Goal: Contribute content: Add original content to the website for others to see

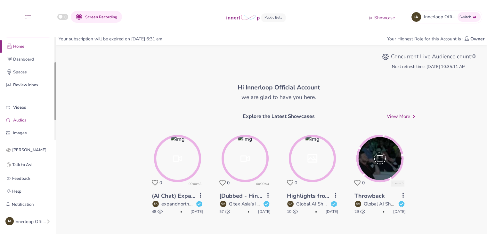
drag, startPoint x: 55, startPoint y: 89, endPoint x: 48, endPoint y: 113, distance: 24.8
click at [54, 112] on div at bounding box center [55, 91] width 2 height 58
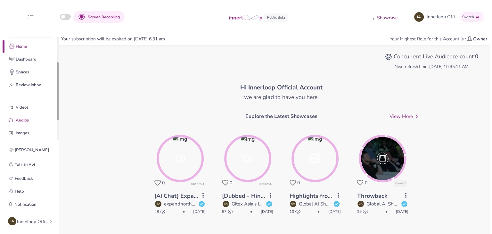
scroll to position [47, 0]
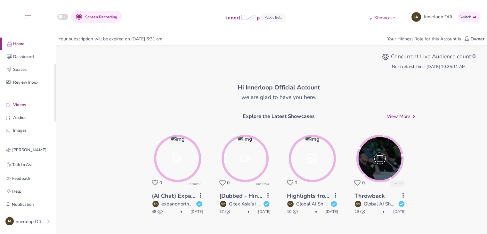
click at [28, 104] on p "Videos" at bounding box center [33, 105] width 40 height 7
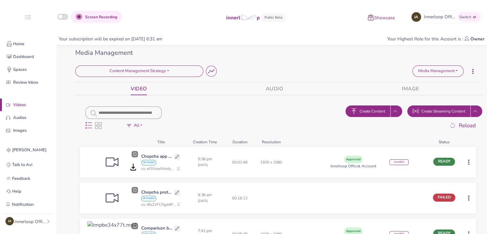
click at [378, 107] on button "Create Content" at bounding box center [368, 111] width 45 height 12
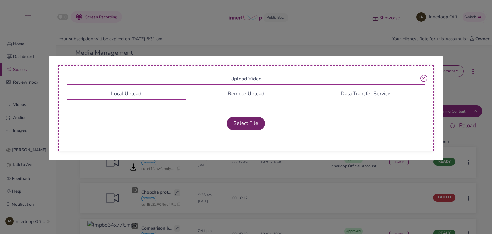
click at [250, 123] on button "Select File" at bounding box center [246, 123] width 38 height 13
click at [242, 125] on button "Select File" at bounding box center [246, 123] width 38 height 13
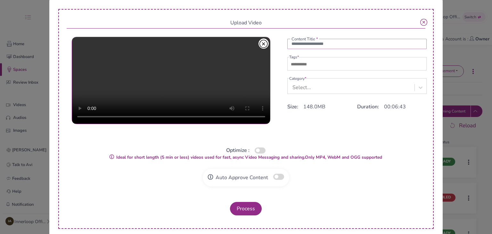
click at [295, 43] on input "text" at bounding box center [357, 44] width 140 height 10
type input "**********"
drag, startPoint x: 314, startPoint y: 59, endPoint x: 314, endPoint y: 63, distance: 4.5
click at [314, 61] on fieldset "Tags *" at bounding box center [357, 62] width 140 height 16
click at [314, 65] on input "text" at bounding box center [311, 65] width 45 height 8
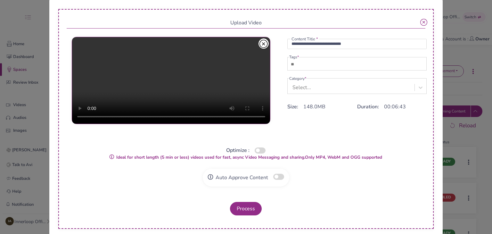
type input "***"
click at [310, 86] on div "Select..." at bounding box center [352, 87] width 126 height 12
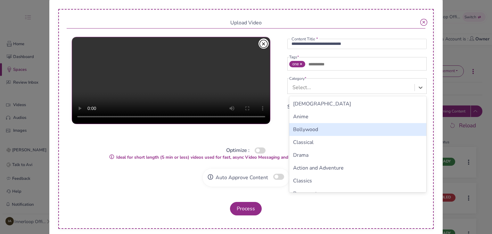
click at [304, 129] on div "Bollywood" at bounding box center [357, 129] width 137 height 13
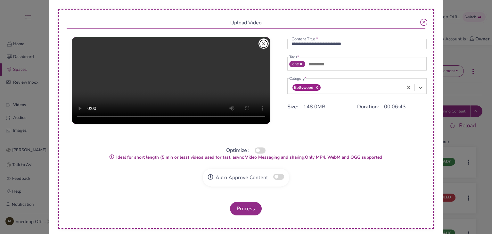
click at [315, 88] on icon at bounding box center [317, 87] width 4 height 4
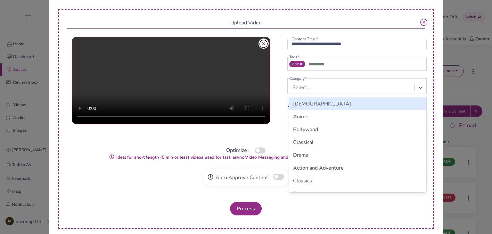
click at [313, 88] on div "Select..." at bounding box center [352, 87] width 126 height 12
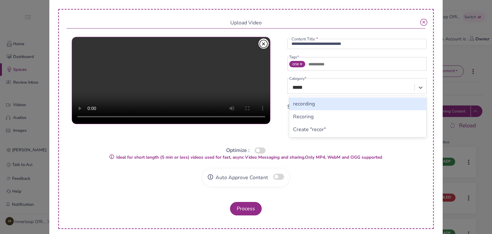
type input "******"
click at [307, 103] on div "recording" at bounding box center [357, 103] width 137 height 13
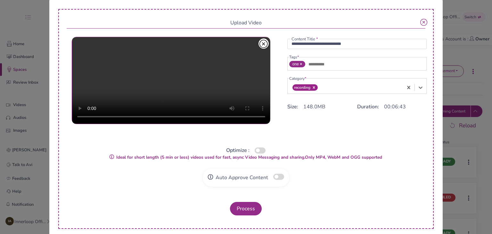
click at [258, 151] on button "button" at bounding box center [260, 150] width 11 height 6
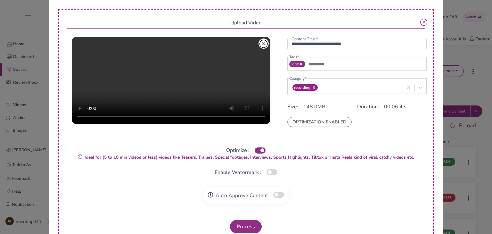
click at [278, 195] on button "button" at bounding box center [278, 195] width 11 height 6
click at [253, 221] on button "Process" at bounding box center [246, 226] width 32 height 13
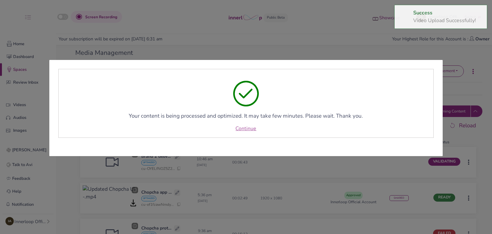
click at [250, 126] on link "Continue" at bounding box center [246, 129] width 21 height 8
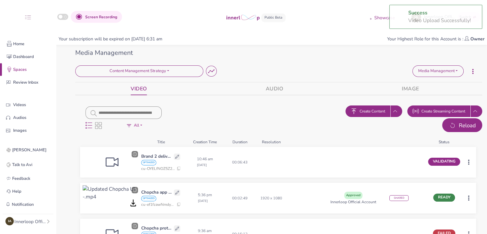
click at [466, 128] on span "Reload" at bounding box center [467, 125] width 17 height 8
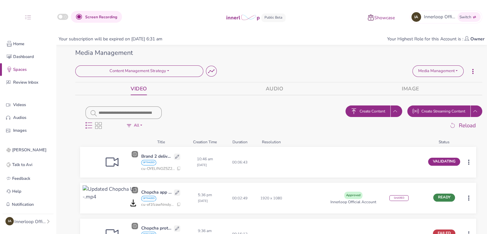
click at [469, 161] on html "Screen Recording Showcase IA Innerloop Official Switch Quick Upload Video Messa…" at bounding box center [243, 117] width 487 height 234
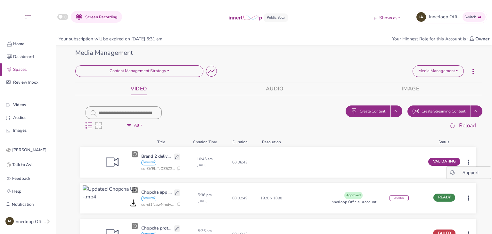
click at [457, 121] on html "Screen Recording Showcase IA Innerloop Official Switch Quick Upload Video Messa…" at bounding box center [246, 117] width 492 height 234
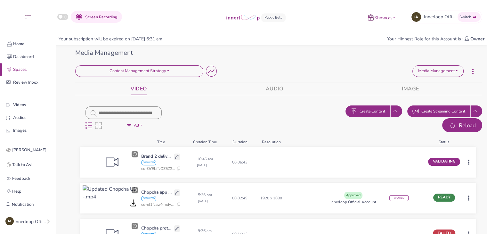
click at [457, 122] on button "Reload" at bounding box center [463, 125] width 40 height 14
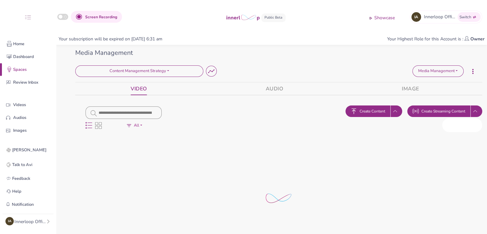
click at [457, 122] on button "Reload" at bounding box center [463, 125] width 40 height 14
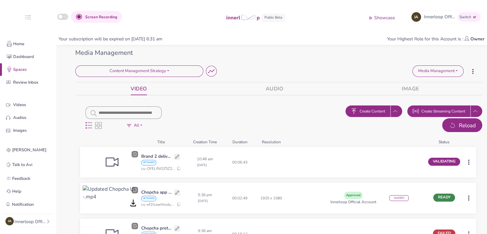
drag, startPoint x: 460, startPoint y: 127, endPoint x: 407, endPoint y: 0, distance: 137.1
click at [460, 124] on span "Reload" at bounding box center [467, 125] width 17 height 8
click at [464, 128] on span "Reload" at bounding box center [467, 125] width 17 height 8
click at [465, 123] on span "Reload" at bounding box center [467, 125] width 17 height 8
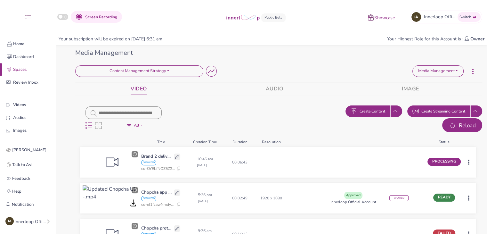
click at [463, 127] on span "Reload" at bounding box center [467, 125] width 17 height 8
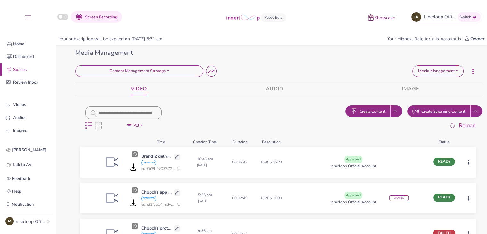
click at [470, 161] on html "Screen Recording Showcase IA Innerloop Official Switch Quick Upload Video Messa…" at bounding box center [243, 117] width 487 height 234
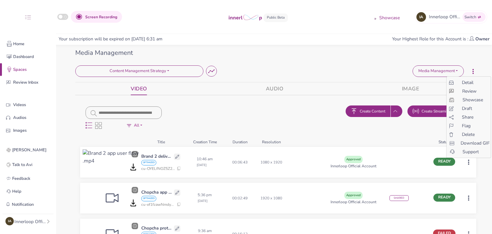
click at [470, 114] on span "Share" at bounding box center [468, 117] width 12 height 7
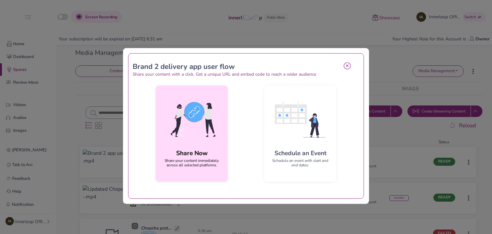
click at [184, 128] on img at bounding box center [192, 120] width 62 height 58
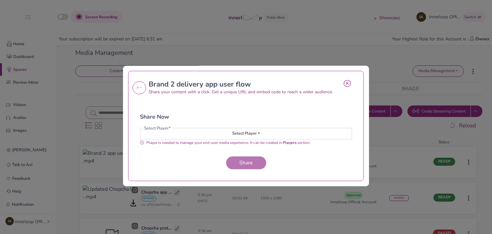
click at [241, 133] on span "Select Player" at bounding box center [244, 133] width 25 height 6
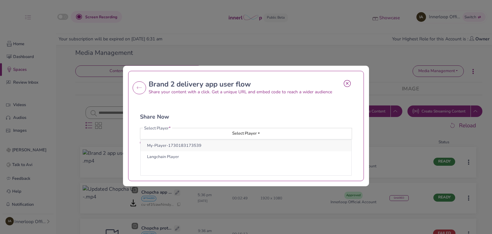
click at [240, 145] on button "My-Player-1730183173539" at bounding box center [246, 145] width 211 height 11
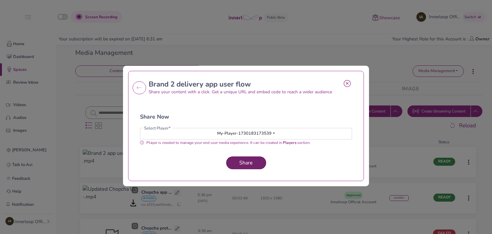
click at [245, 162] on span "Share" at bounding box center [246, 162] width 19 height 7
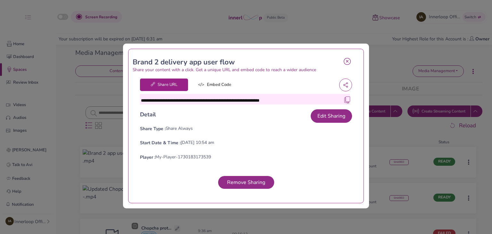
click at [344, 98] on img at bounding box center [347, 99] width 6 height 6
